Goal: Task Accomplishment & Management: Use online tool/utility

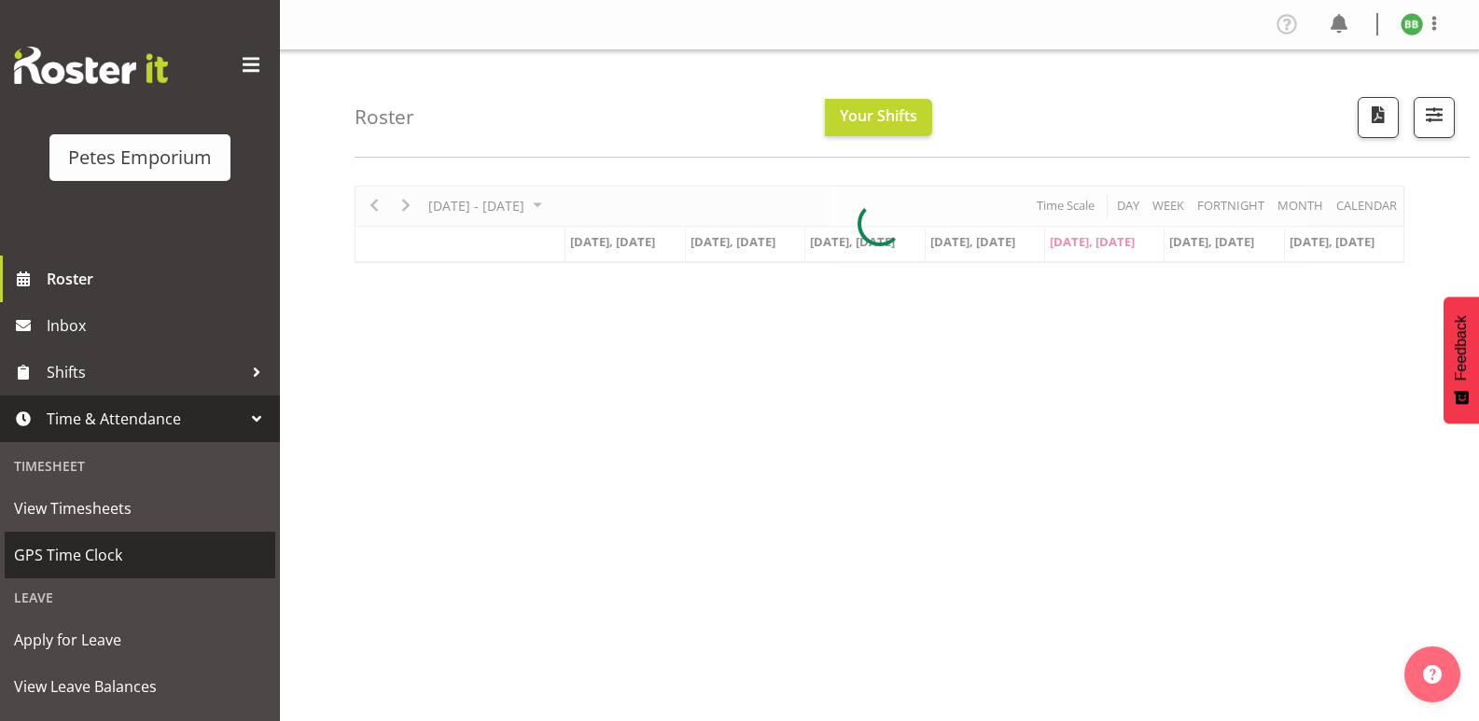
click at [140, 555] on span "GPS Time Clock" at bounding box center [140, 555] width 252 height 28
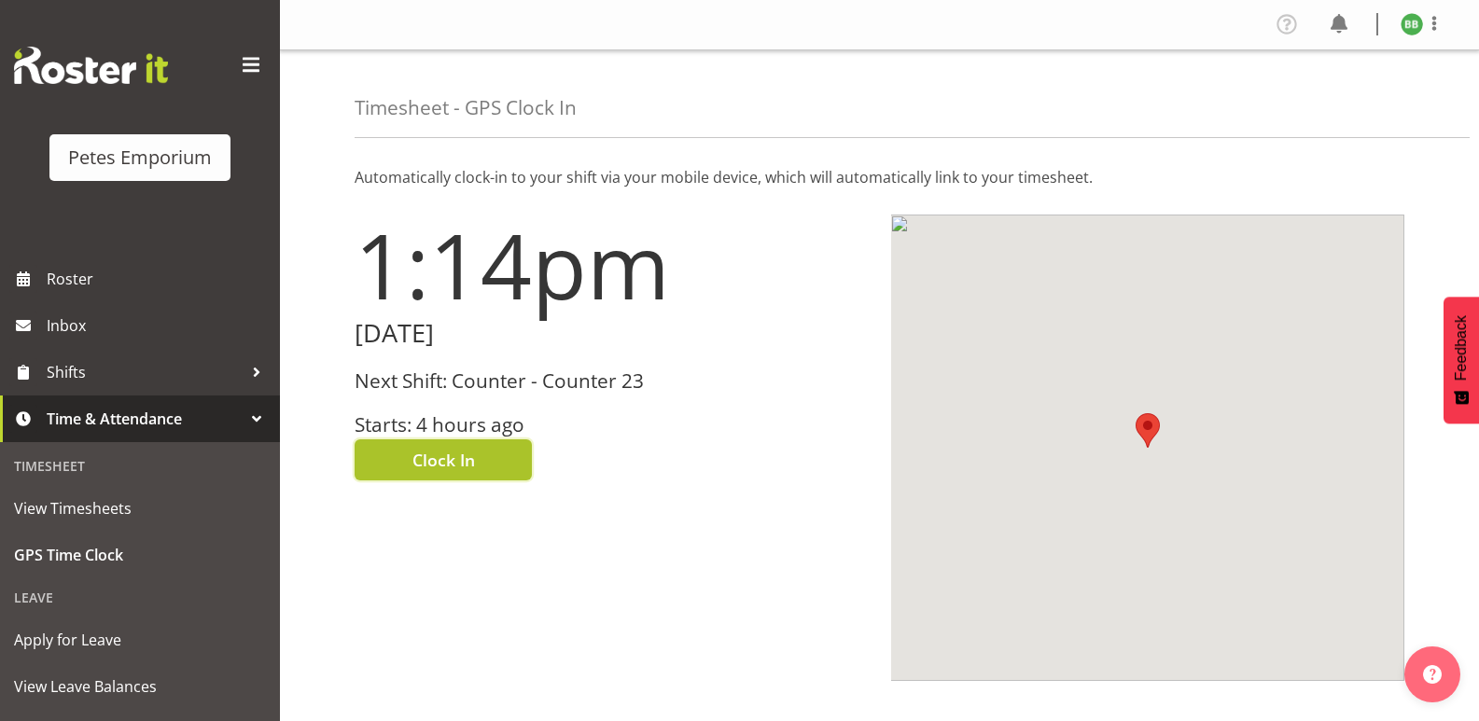
click at [453, 446] on button "Clock In" at bounding box center [442, 459] width 177 height 41
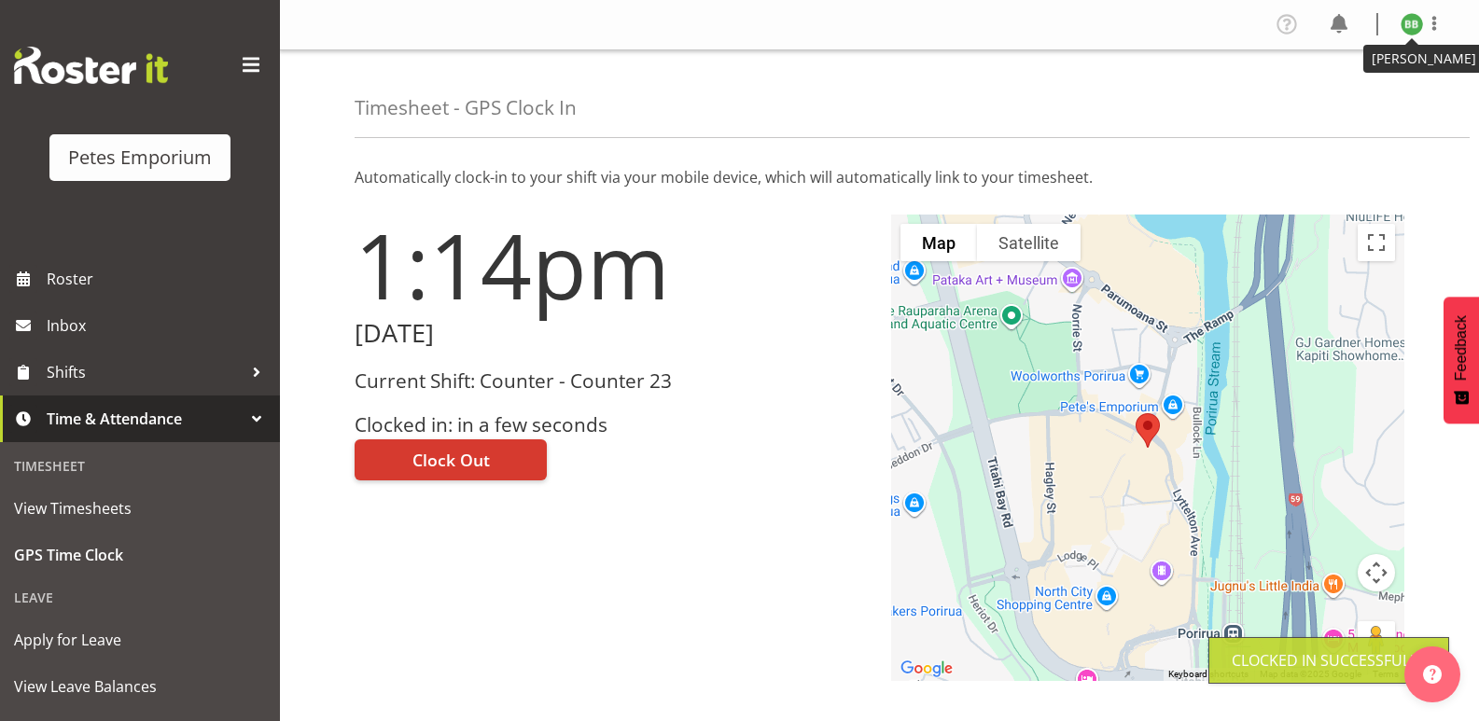
click at [1416, 21] on img at bounding box center [1411, 24] width 22 height 22
click at [1314, 98] on link "Log Out" at bounding box center [1355, 98] width 179 height 34
